Goal: Understand process/instructions: Learn how to perform a task or action

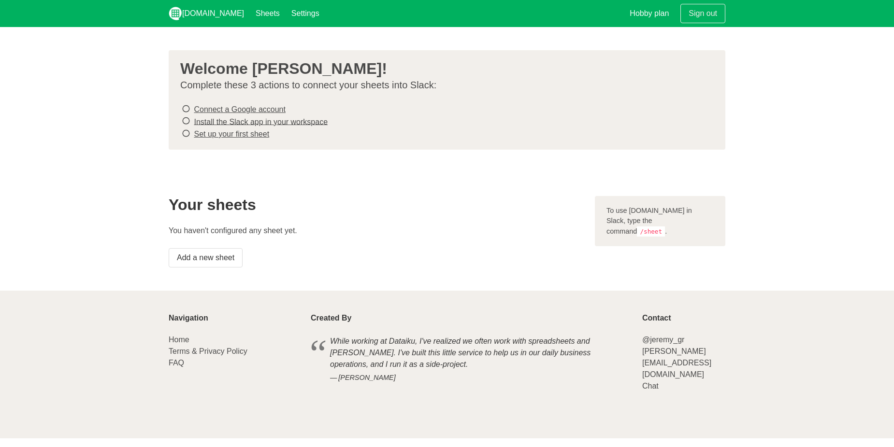
click at [423, 235] on div "Your sheets You haven't configured any sheet yet. Add a new sheet" at bounding box center [376, 231] width 426 height 83
click at [263, 122] on link "Install the Slack app in your workspace" at bounding box center [261, 121] width 134 height 8
click at [240, 134] on link "Set up your first sheet" at bounding box center [231, 134] width 75 height 8
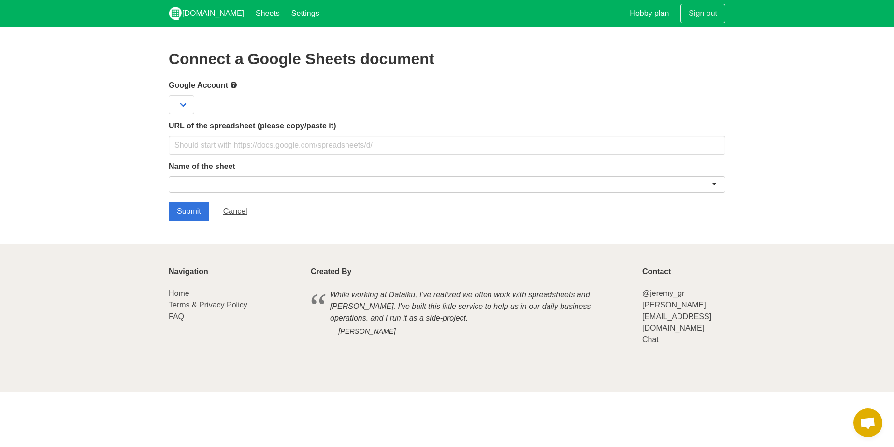
click at [367, 264] on div "Created By While working at Dataiku, I've realized we often work with spreadshe…" at bounding box center [470, 307] width 331 height 90
